Goal: Information Seeking & Learning: Compare options

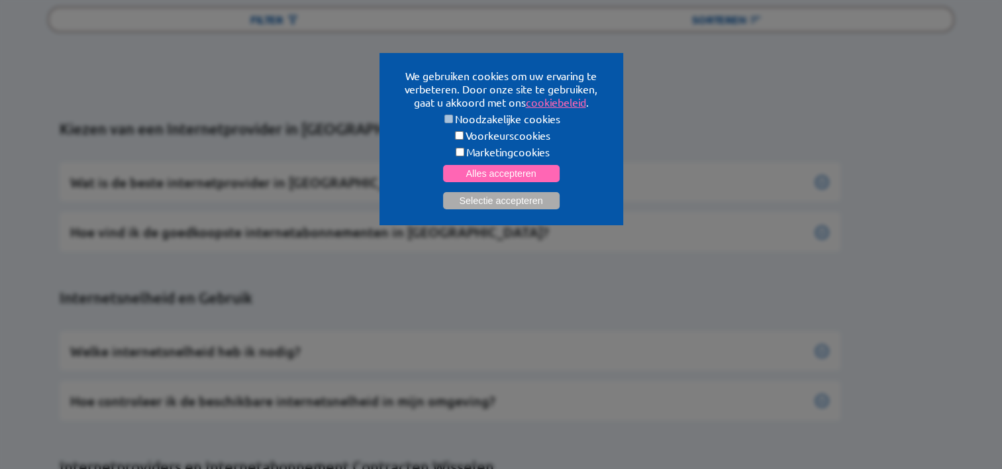
scroll to position [188, 0]
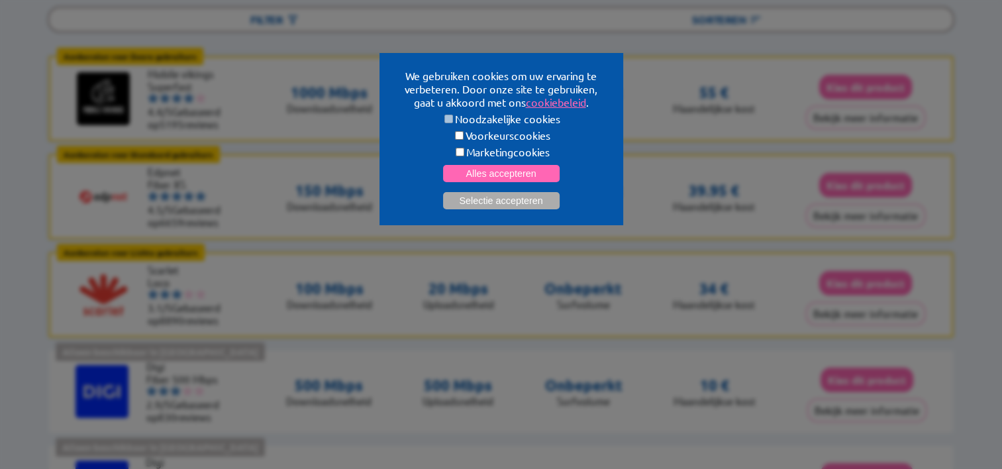
click at [603, 160] on form "Noodzakelijke cookies Voorkeurscookies Marketingcookies Alles accepteren Select…" at bounding box center [501, 160] width 212 height 97
click at [678, 167] on div "We gebruiken cookies om uw ervaring te verbeteren. Door onze site te gebruiken,…" at bounding box center [501, 234] width 1002 height 469
click at [493, 199] on button "Selectie accepteren" at bounding box center [501, 200] width 117 height 17
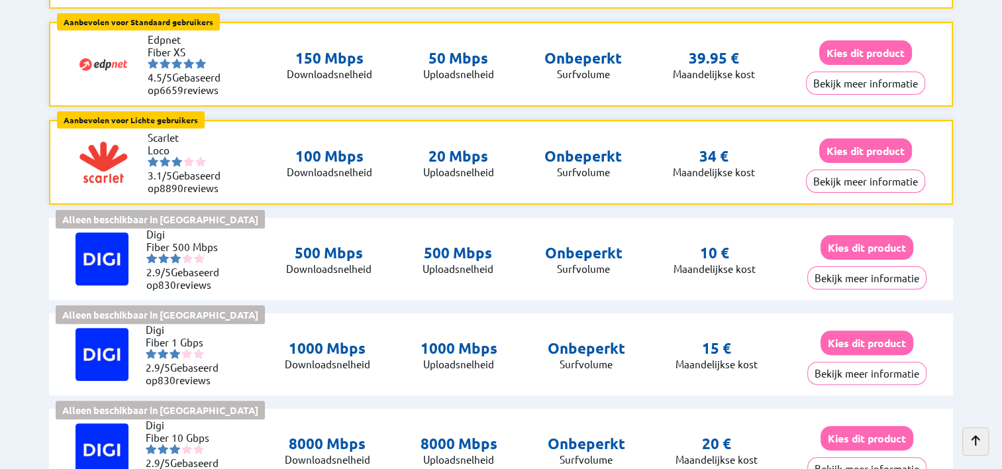
scroll to position [0, 0]
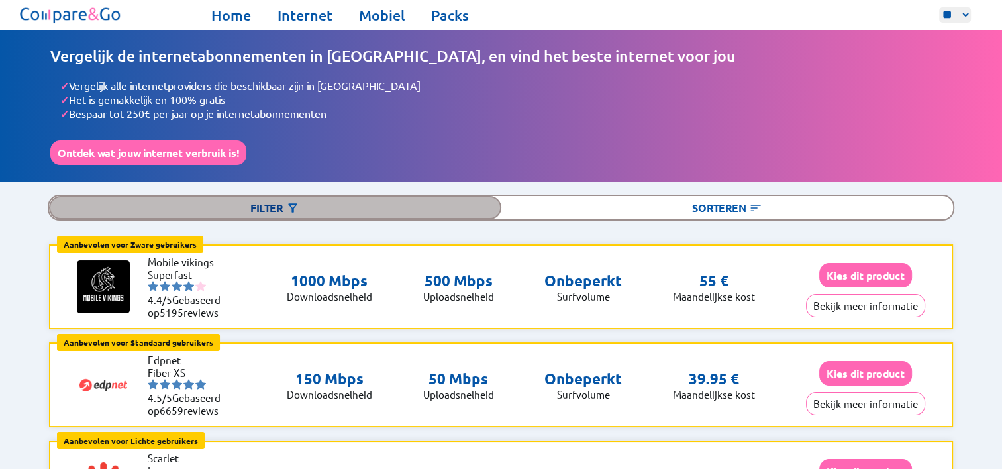
click at [297, 203] on img at bounding box center [292, 207] width 13 height 13
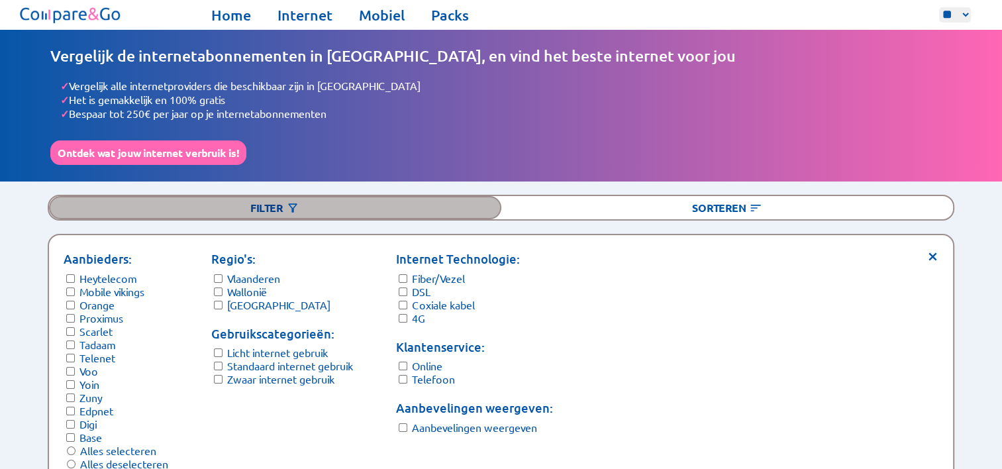
click at [290, 207] on img at bounding box center [292, 207] width 13 height 13
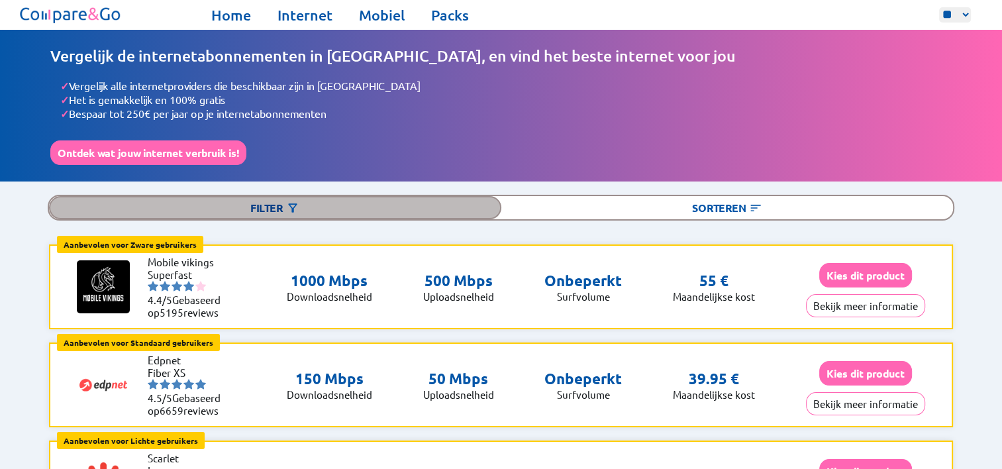
click at [291, 201] on img at bounding box center [292, 207] width 13 height 13
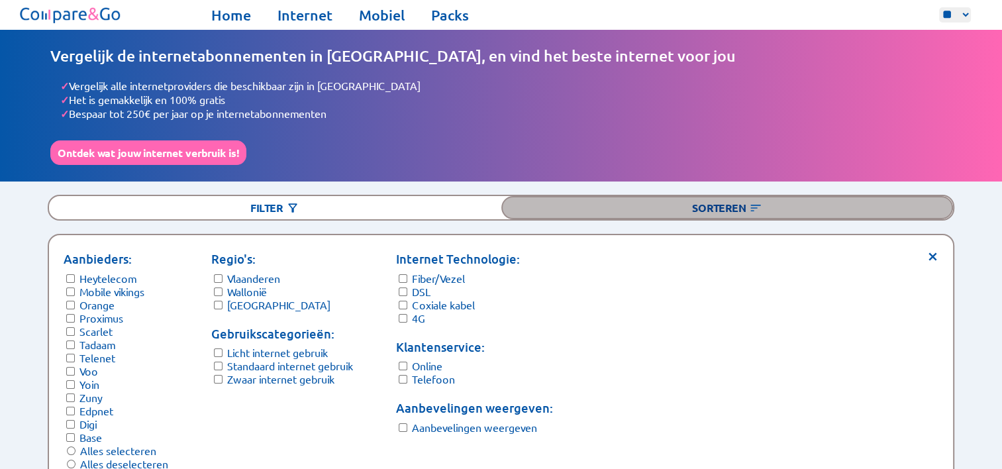
click at [750, 205] on img at bounding box center [755, 207] width 13 height 13
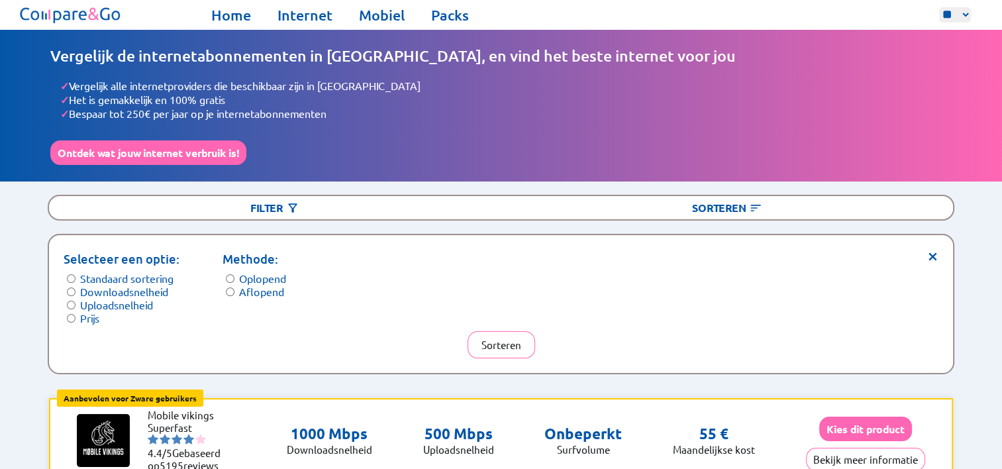
click at [939, 252] on div "× Selecteer een optie: Standaard sortering Downloadsnelheid Uploadsnelheid Prij…" at bounding box center [501, 304] width 905 height 138
click at [929, 252] on span "×" at bounding box center [932, 255] width 11 height 10
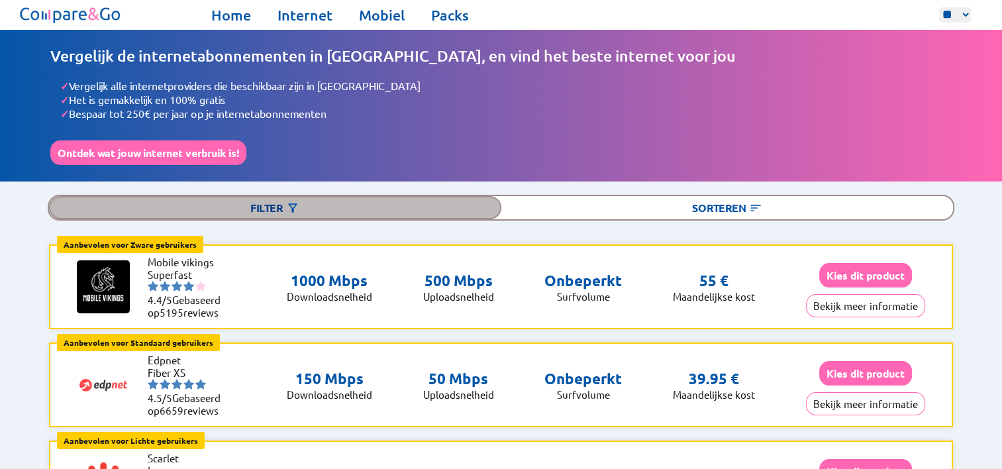
click at [289, 202] on img at bounding box center [292, 207] width 13 height 13
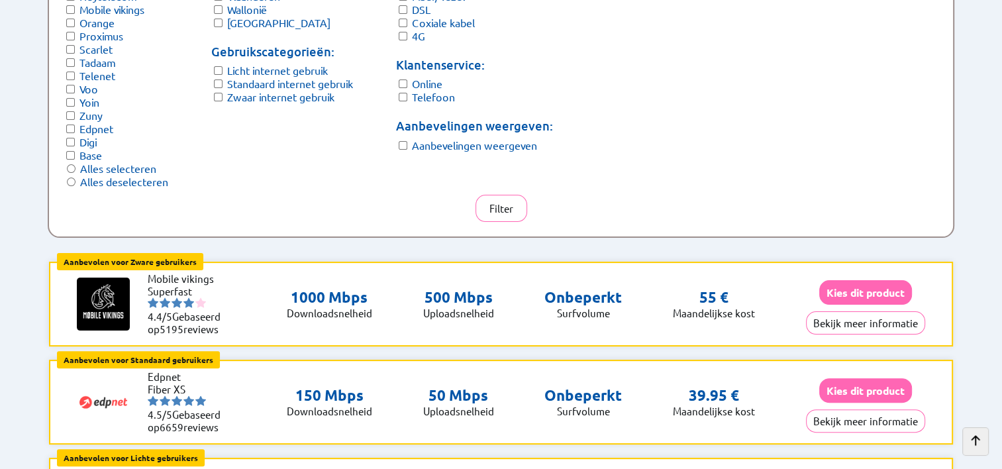
scroll to position [199, 0]
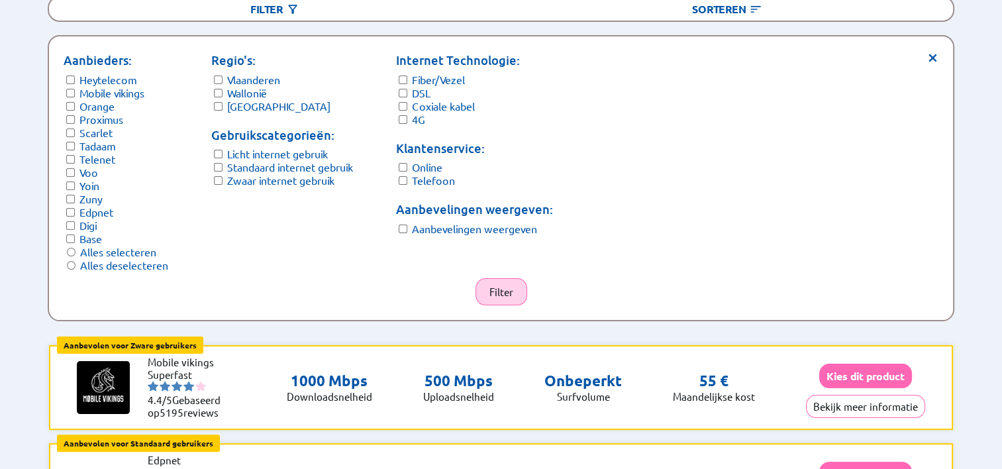
click at [506, 289] on button "Filter" at bounding box center [502, 291] width 52 height 27
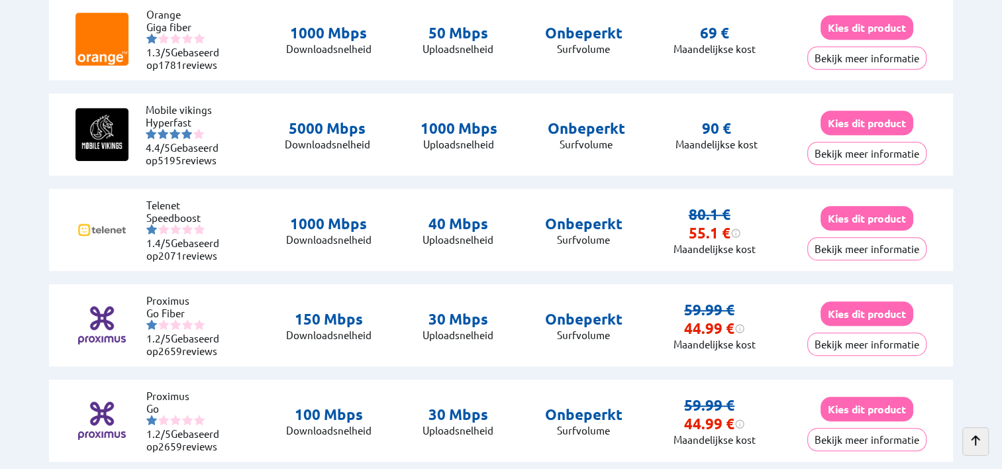
scroll to position [917, 0]
click at [13, 229] on div "Filter Sorteren × Selecteer een optie: Standaard sortering Downloadsnelheid Upl…" at bounding box center [501, 349] width 1002 height 2142
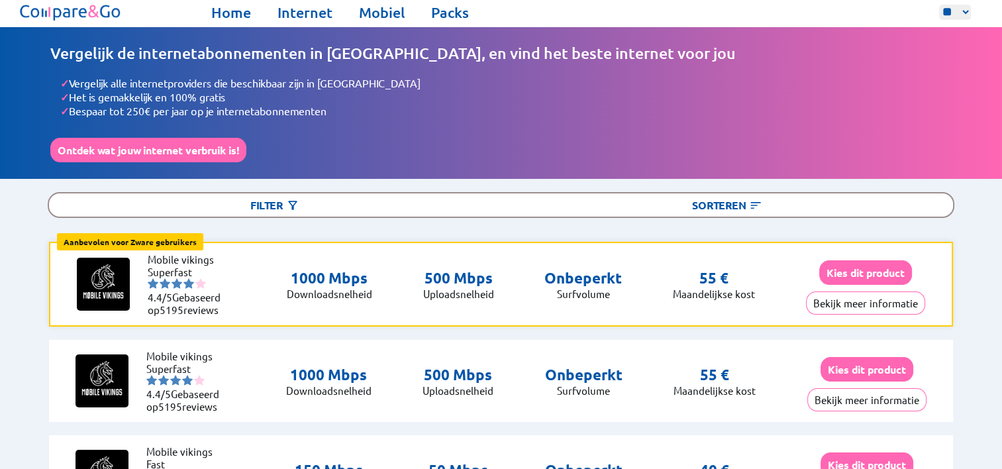
scroll to position [0, 0]
